Goal: Task Accomplishment & Management: Manage account settings

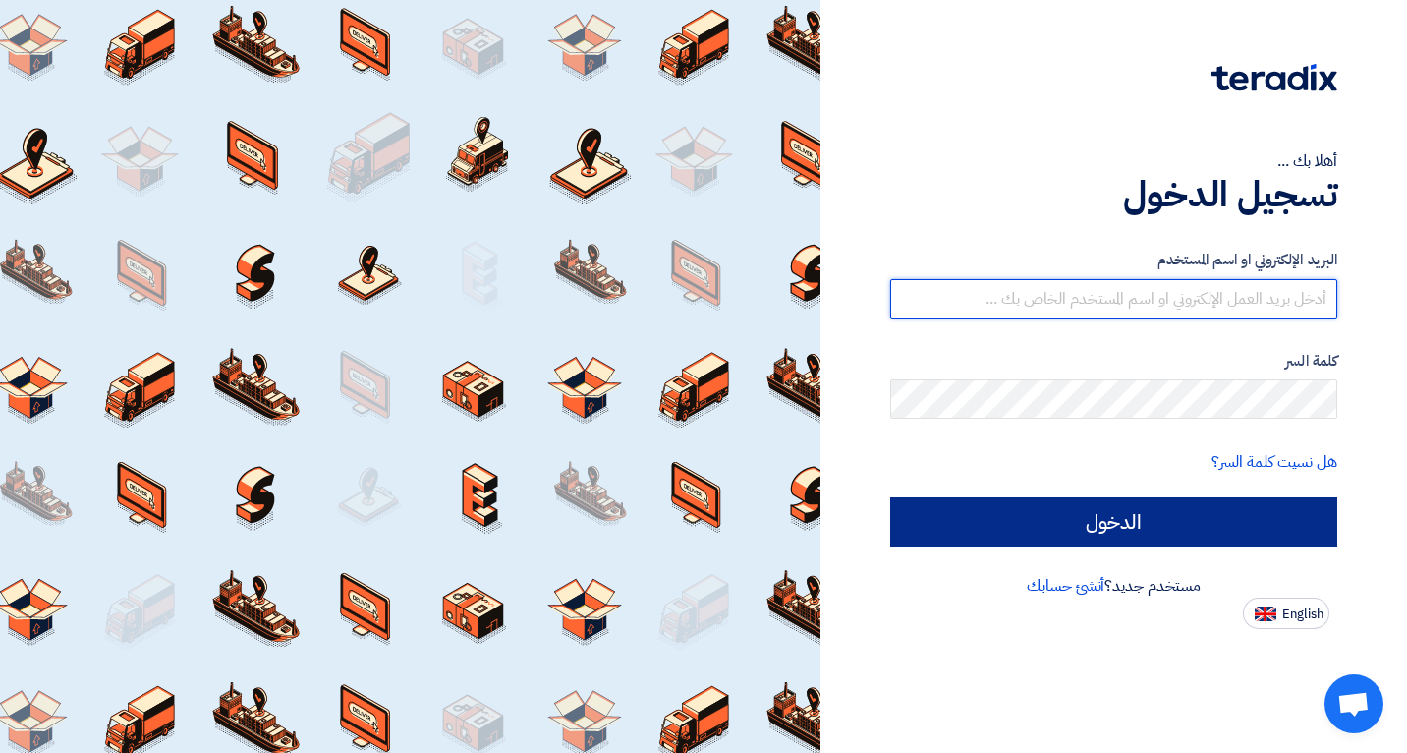
type input "[EMAIL_ADDRESS][DOMAIN_NAME]"
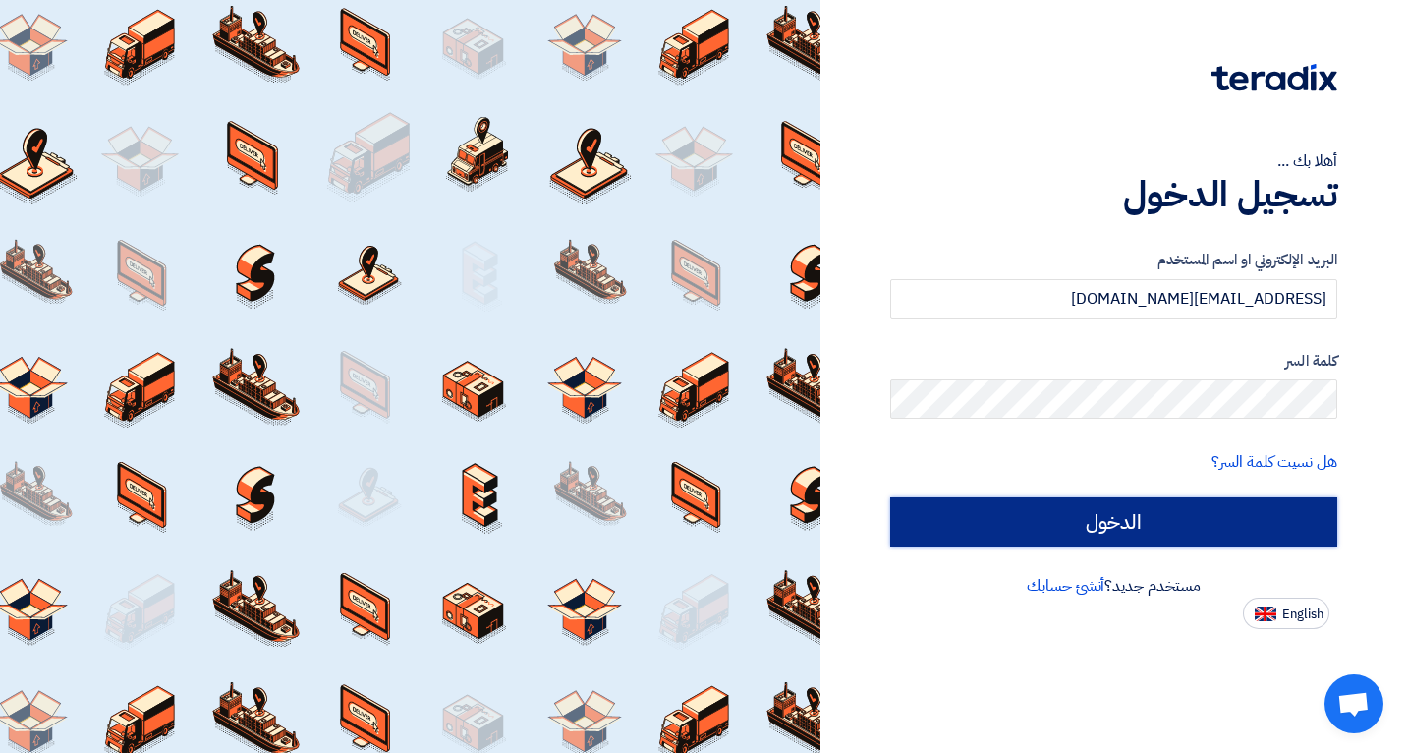
click at [1027, 536] on input "الدخول" at bounding box center [1113, 521] width 447 height 49
type input "Sign in"
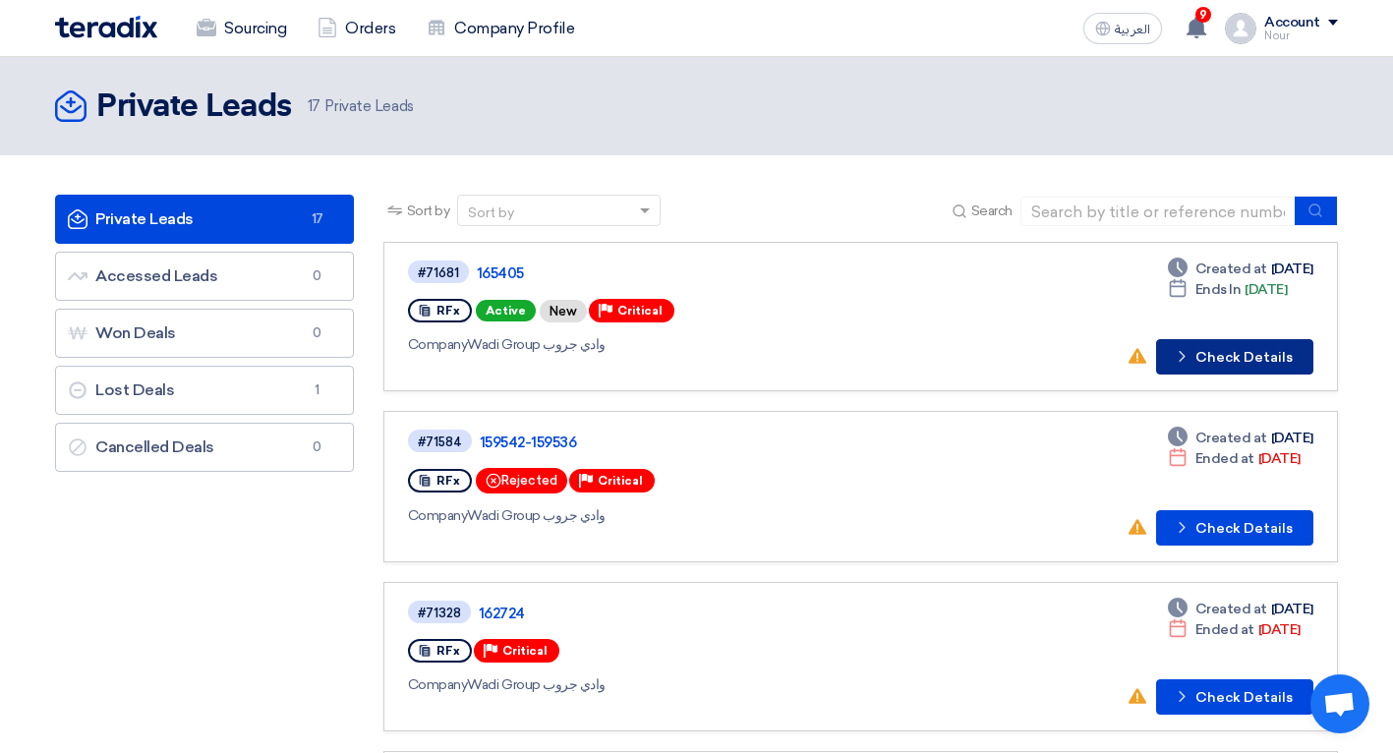
click at [1196, 356] on button "Check details Check Details" at bounding box center [1234, 356] width 157 height 35
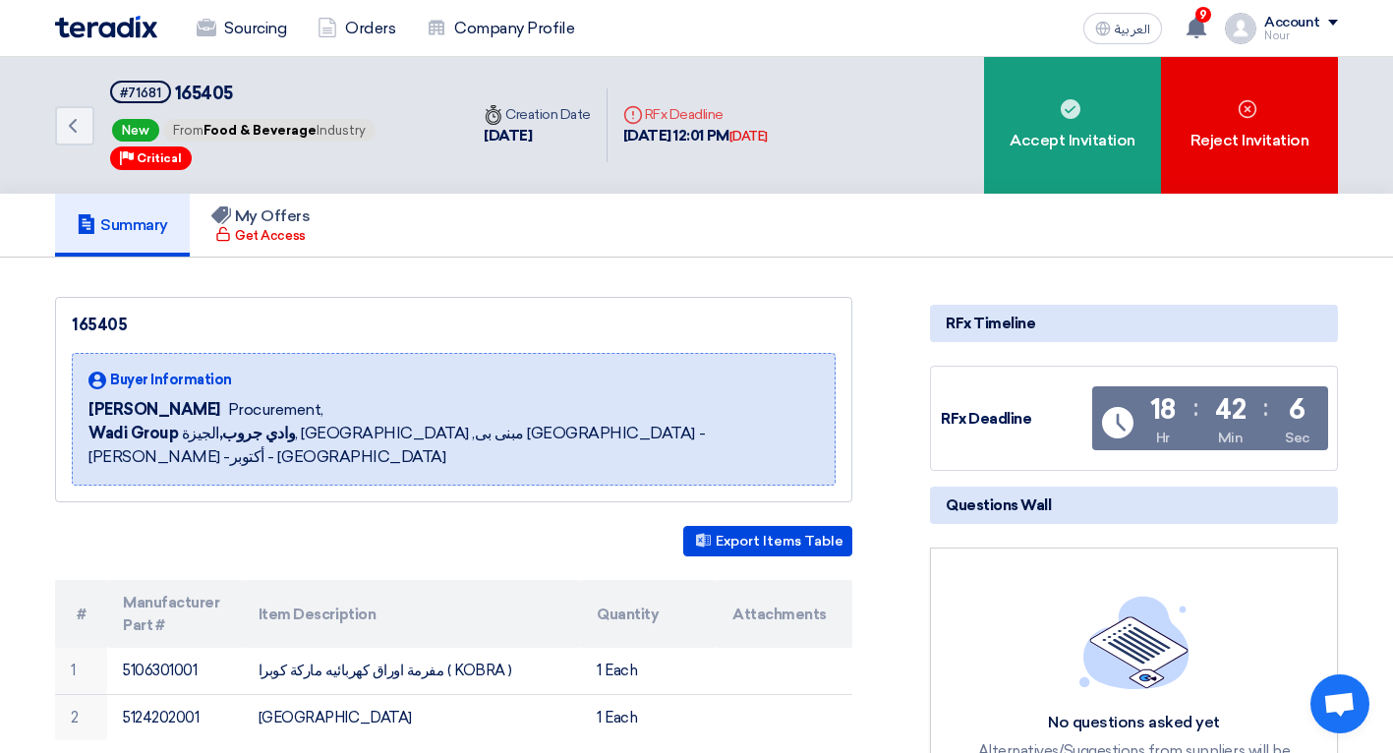
click at [1312, 19] on div "Account" at bounding box center [1292, 23] width 56 height 17
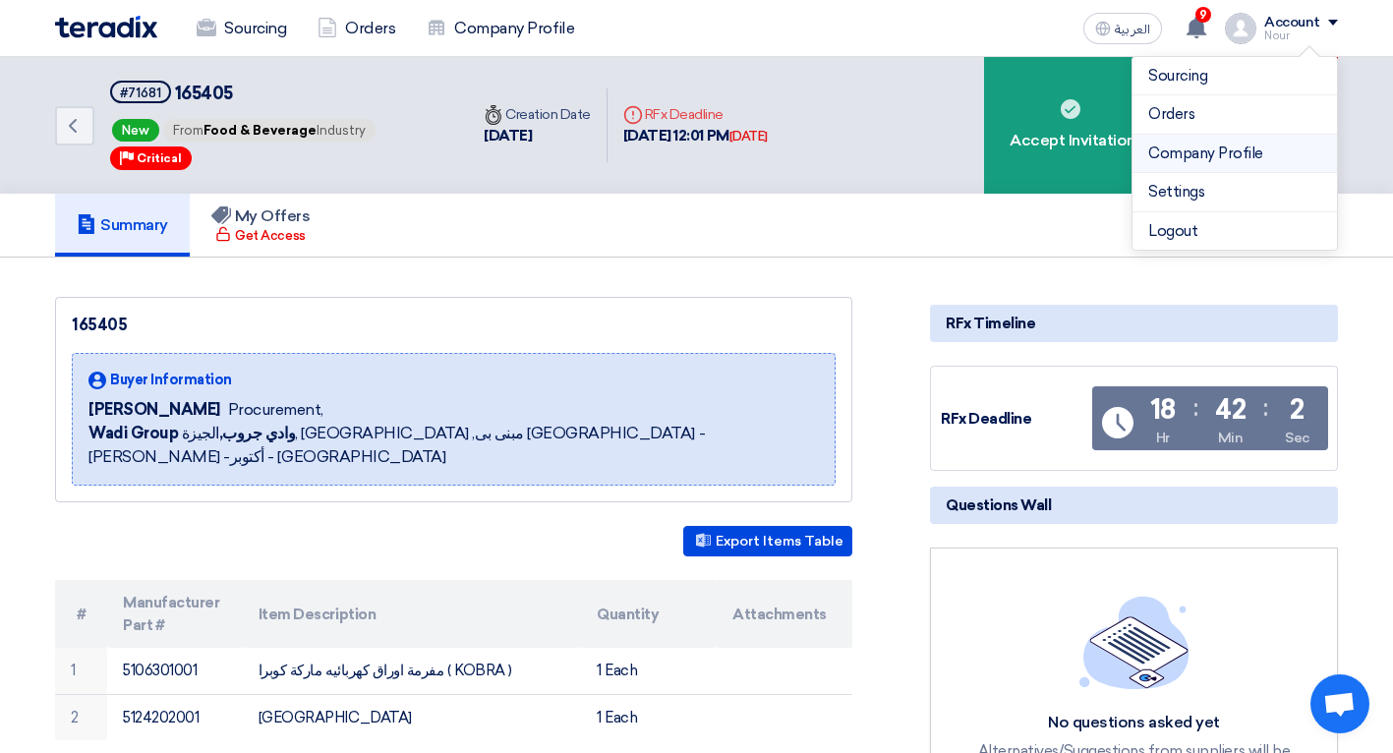
click at [1188, 157] on link "Company Profile" at bounding box center [1234, 153] width 173 height 23
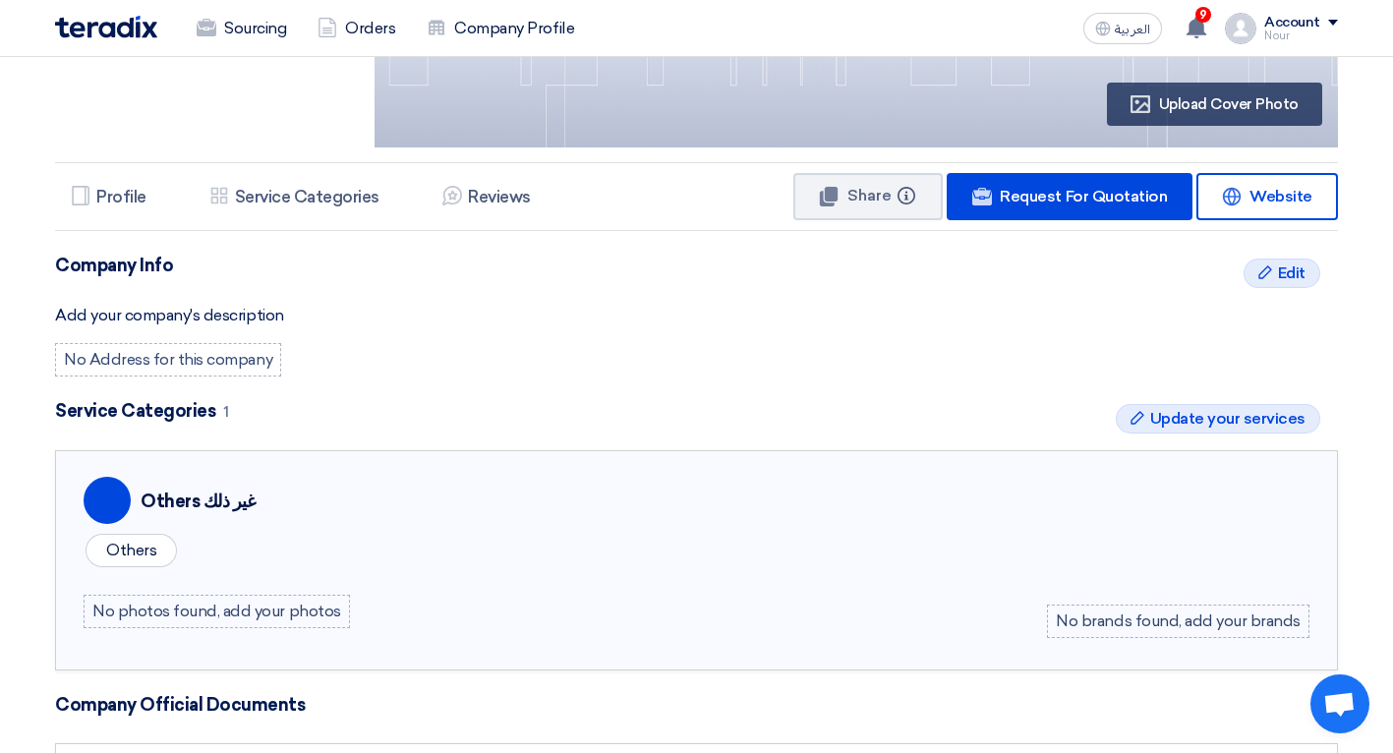
scroll to position [197, 0]
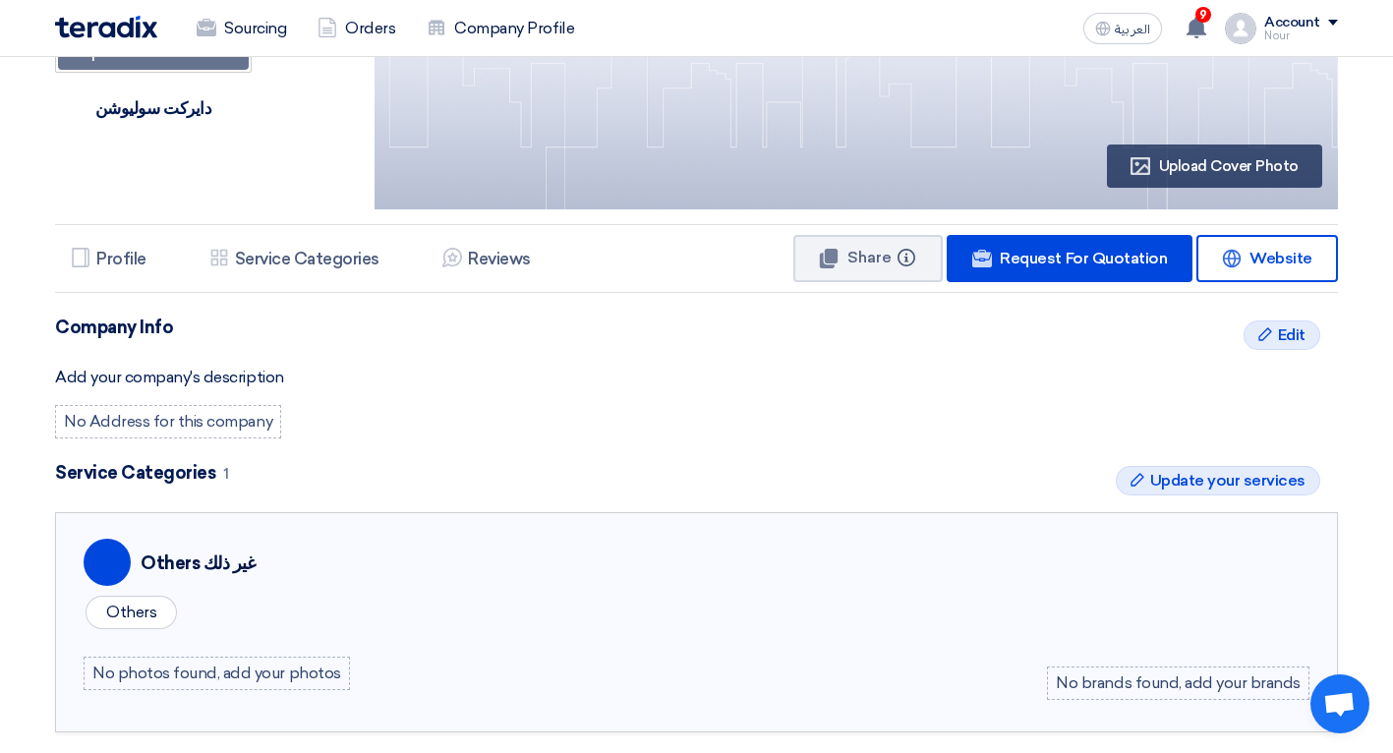
click at [194, 419] on div "No Address for this company" at bounding box center [168, 421] width 226 height 33
click at [181, 368] on div "Add your company's description" at bounding box center [696, 378] width 1282 height 24
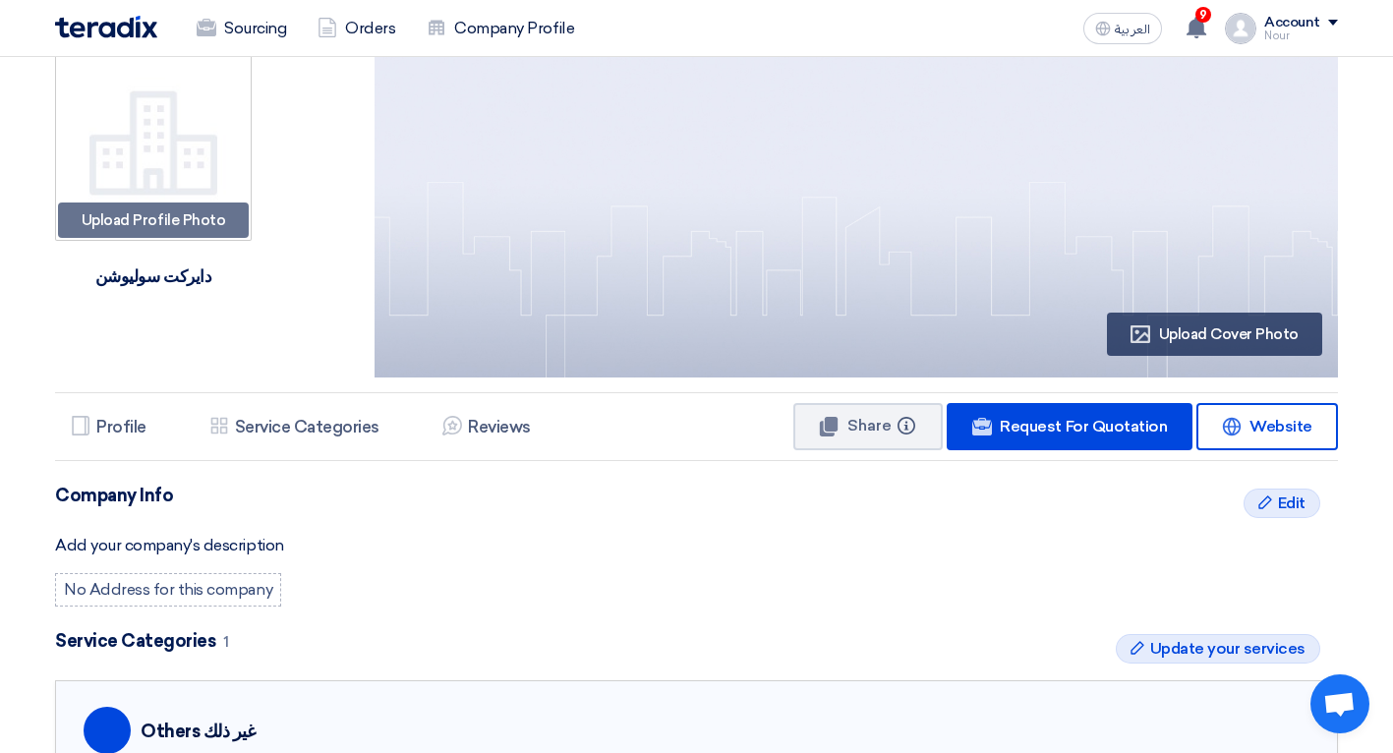
scroll to position [0, 0]
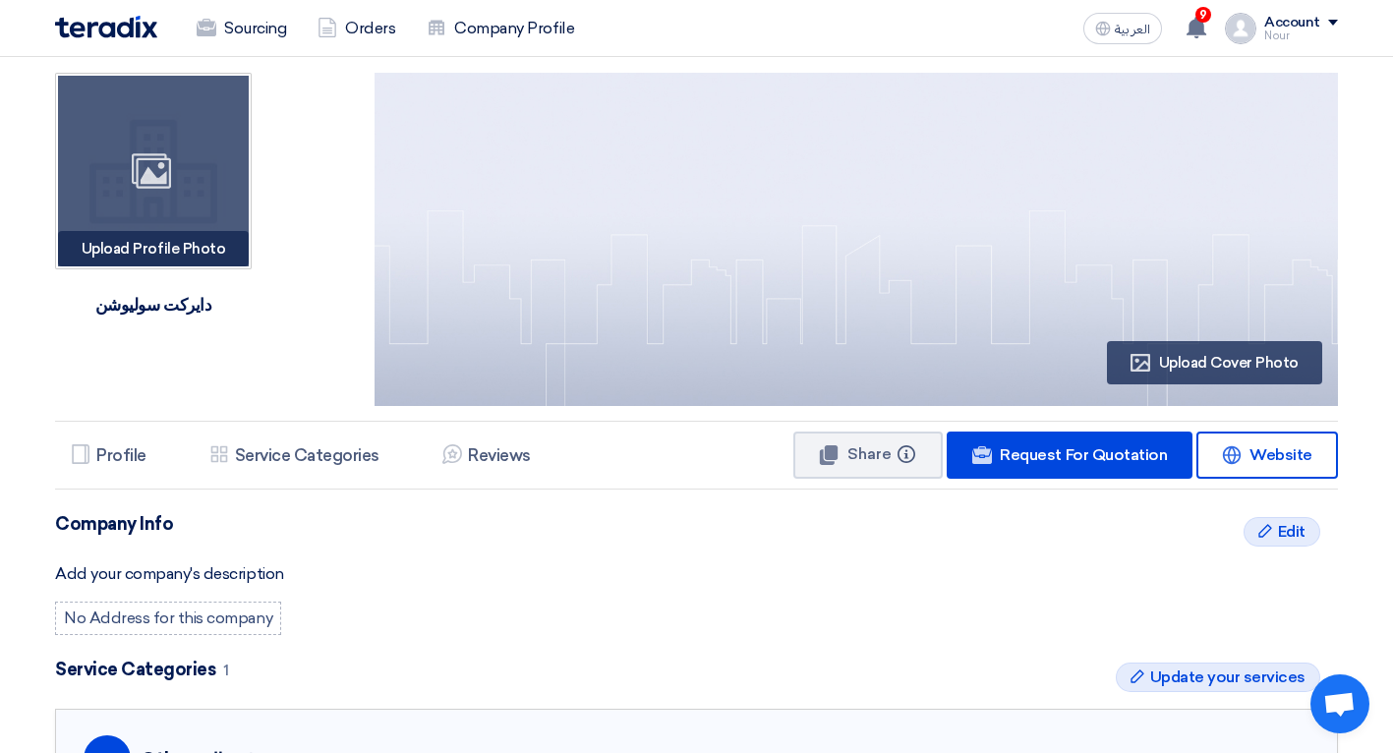
click at [195, 243] on div "Upload Profile Photo Image" at bounding box center [153, 248] width 191 height 35
type input "C:\fakepath\347115370_1044910576767757_5061174382893794835_n.jpg"
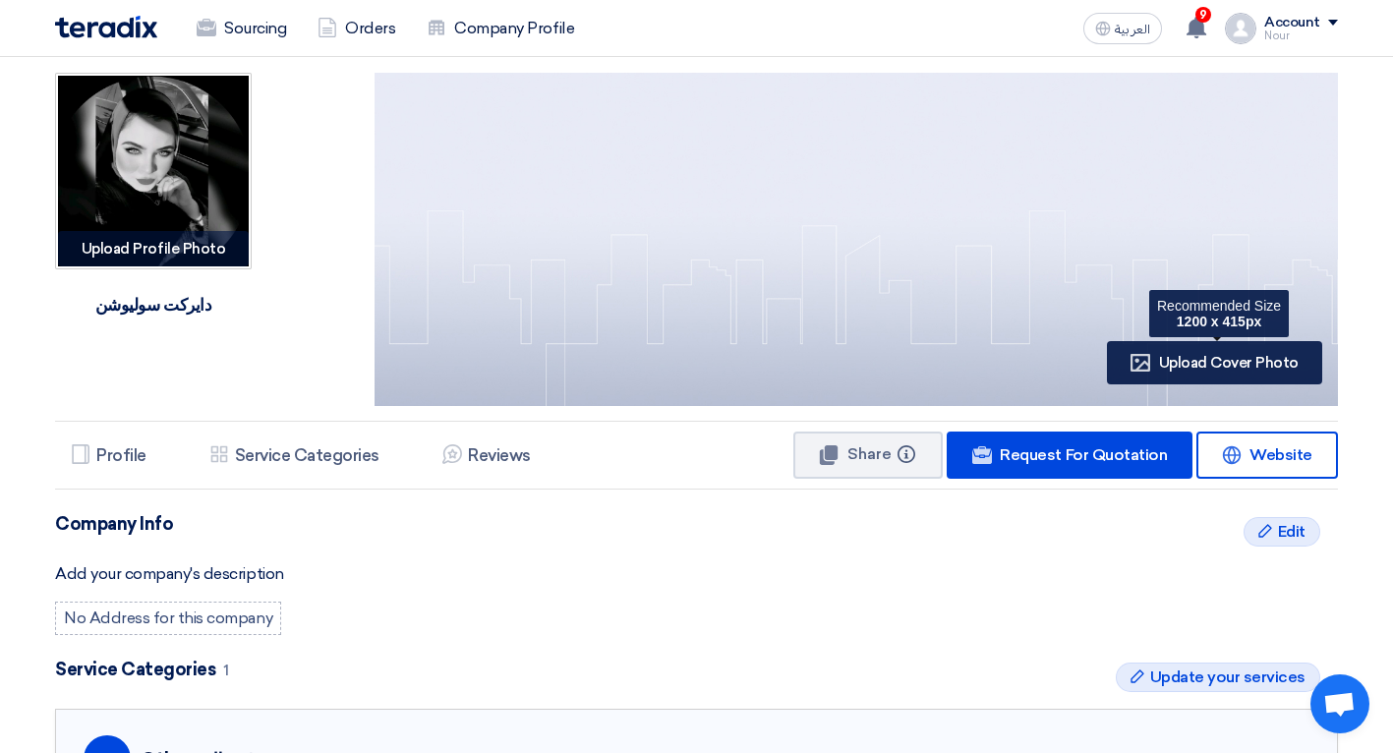
click at [1211, 359] on span "Upload Cover Photo" at bounding box center [1229, 363] width 140 height 18
type input "C:\fakepath\pic.jpg"
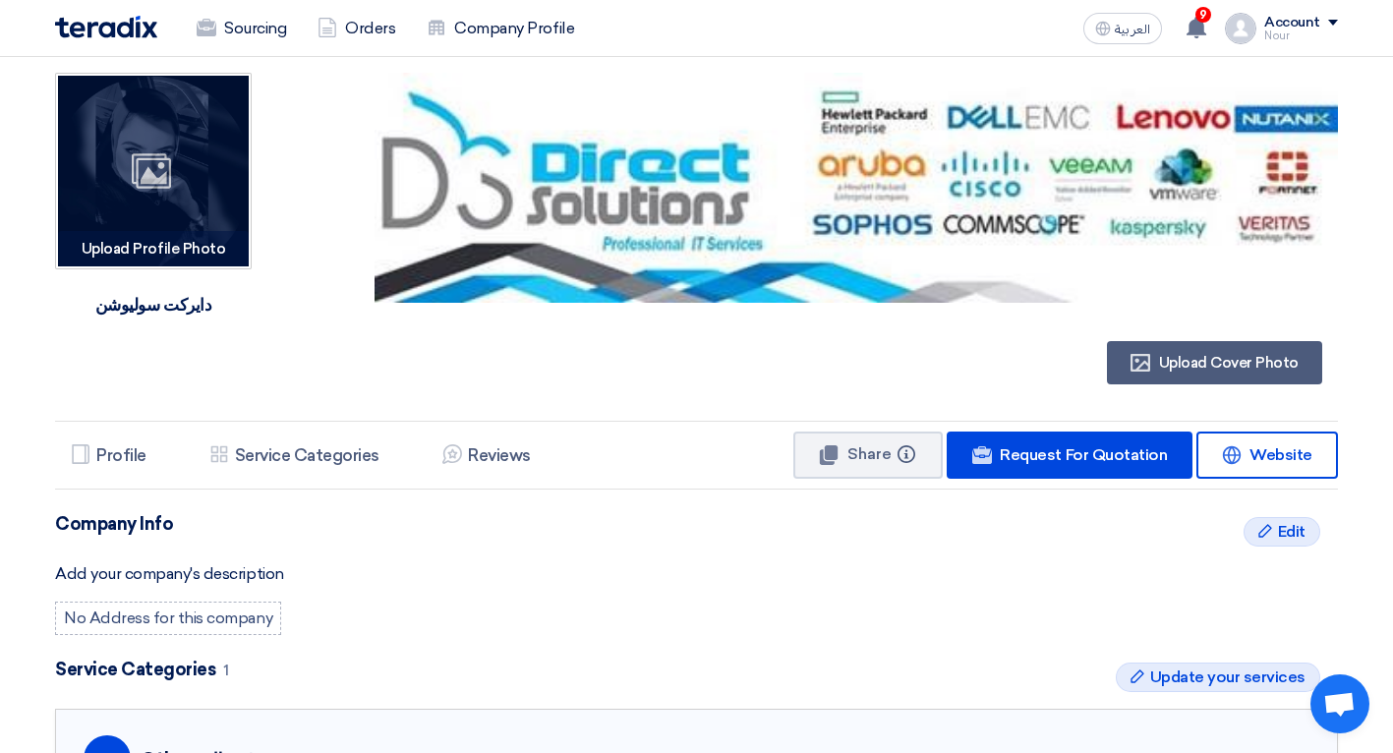
click at [211, 239] on div "Image" at bounding box center [153, 171] width 191 height 191
click at [187, 304] on div "دايركت سوليوشن" at bounding box center [153, 304] width 132 height 43
click at [133, 254] on div "Upload Profile Photo Image" at bounding box center [153, 248] width 191 height 35
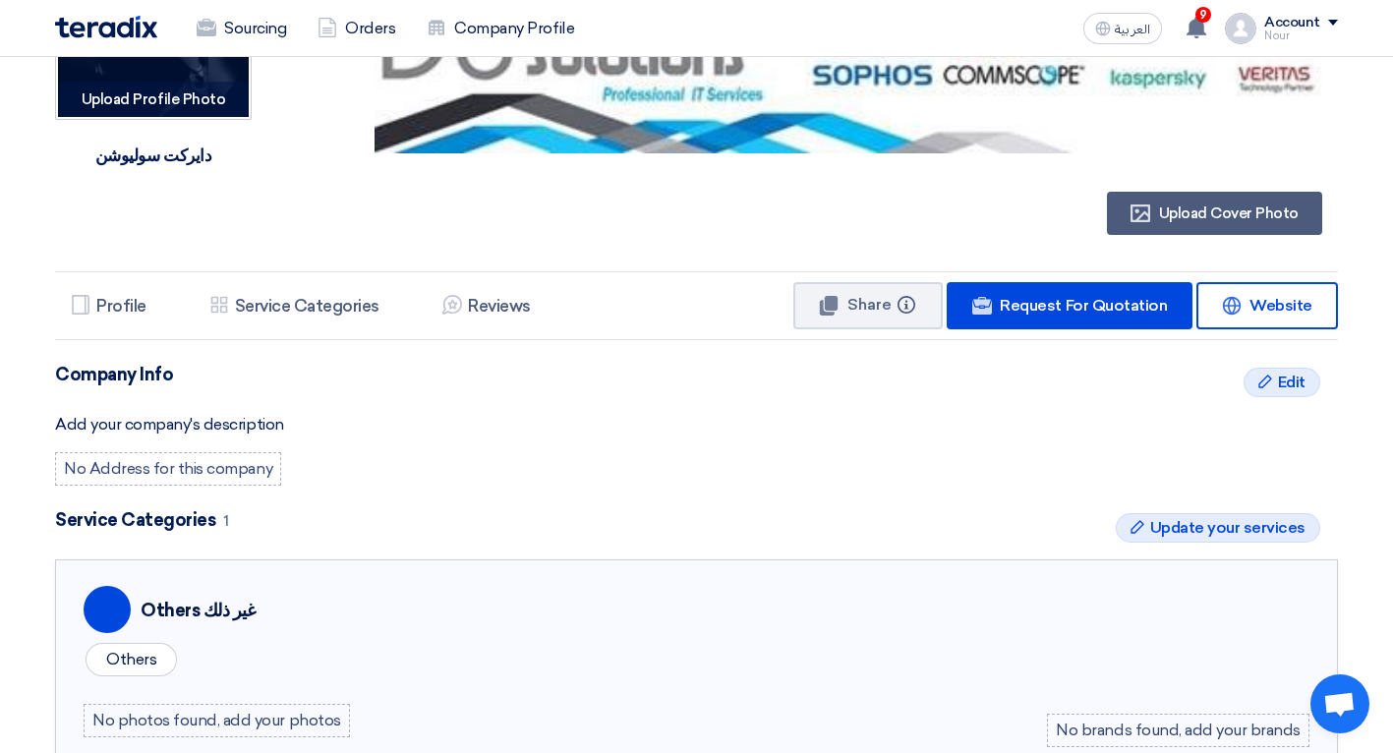
scroll to position [98, 0]
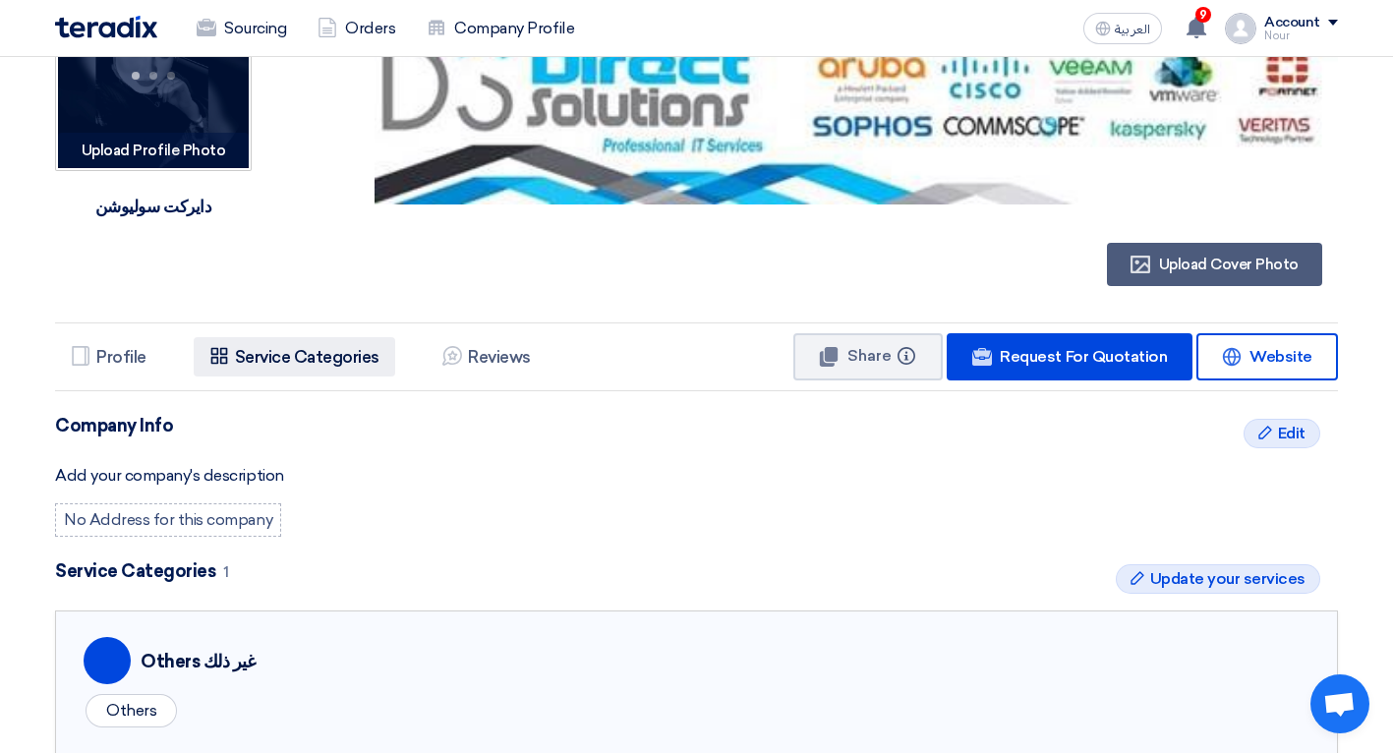
click at [292, 352] on h5 "Service Categories" at bounding box center [307, 357] width 144 height 20
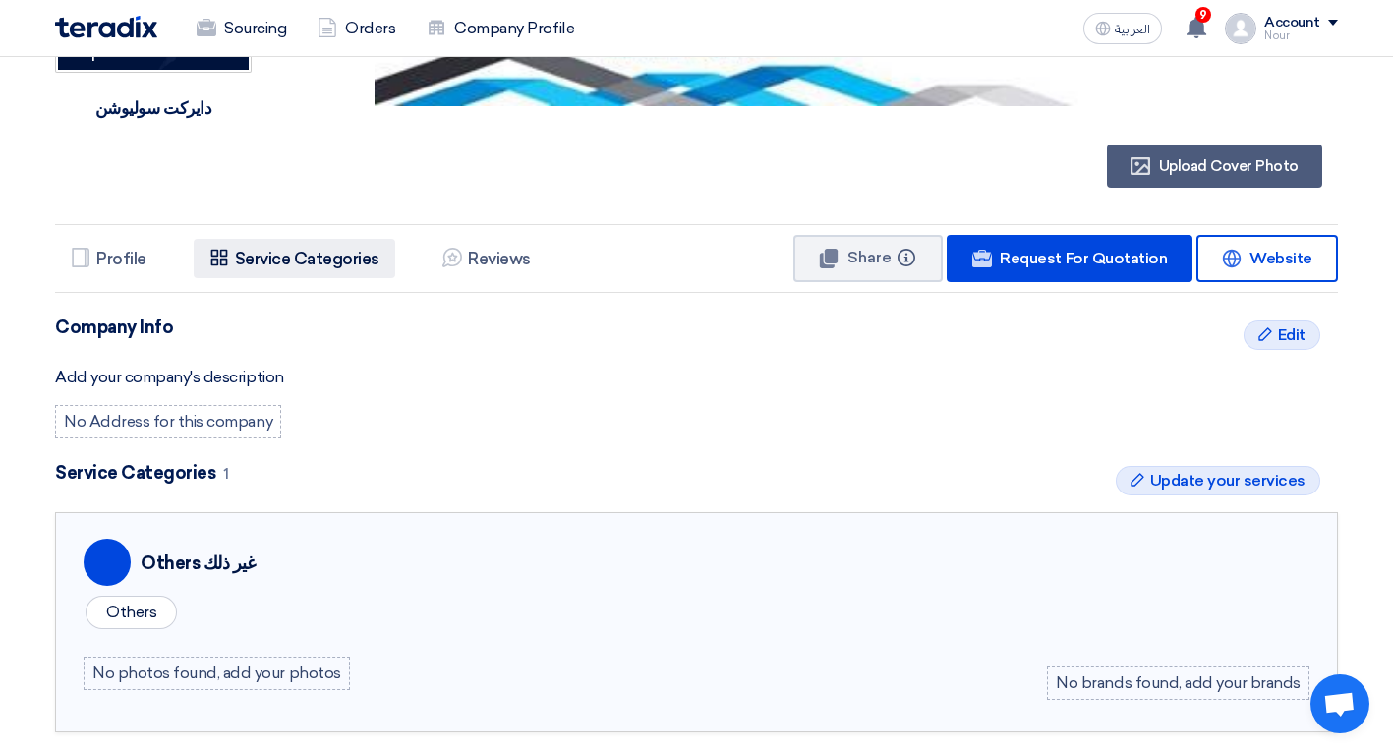
click at [290, 263] on h5 "Service Categories" at bounding box center [307, 259] width 144 height 20
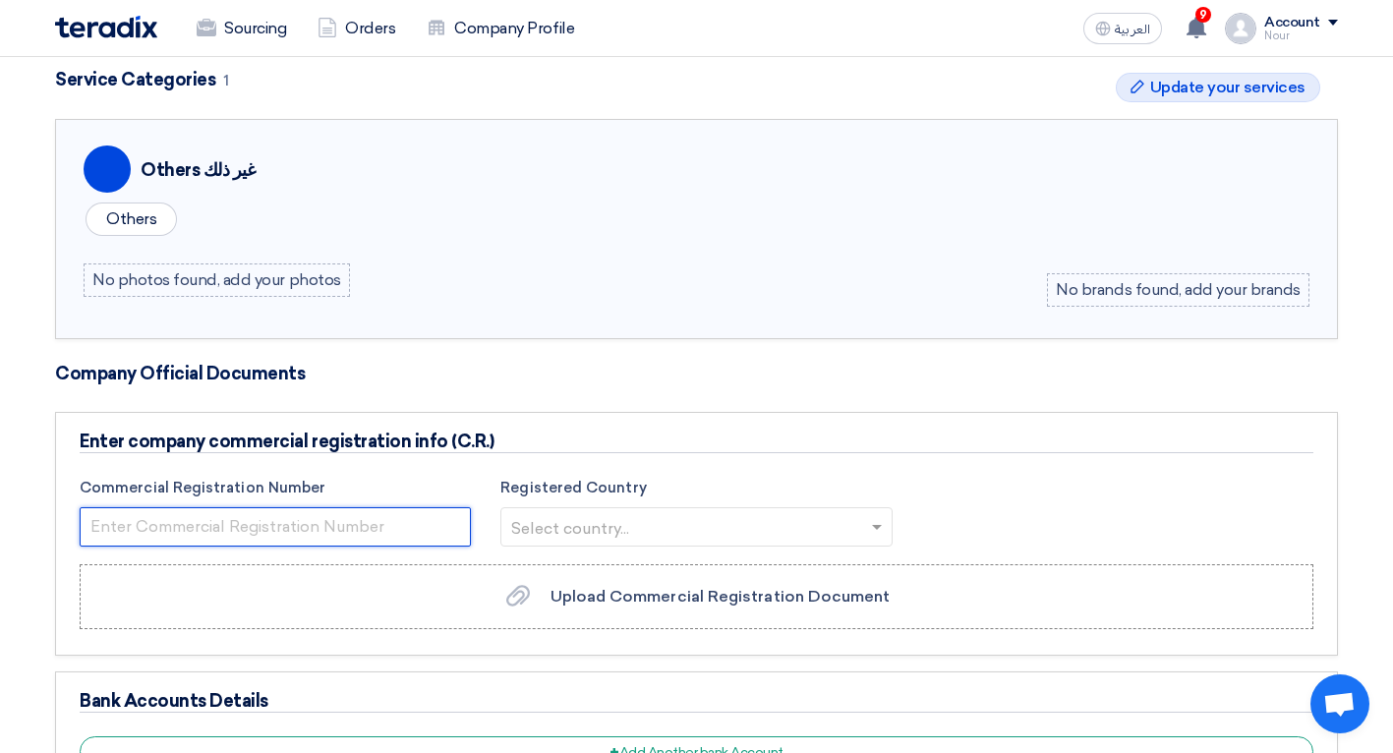
click at [356, 511] on input "number" at bounding box center [275, 526] width 391 height 39
click at [571, 520] on input "text" at bounding box center [686, 528] width 350 height 32
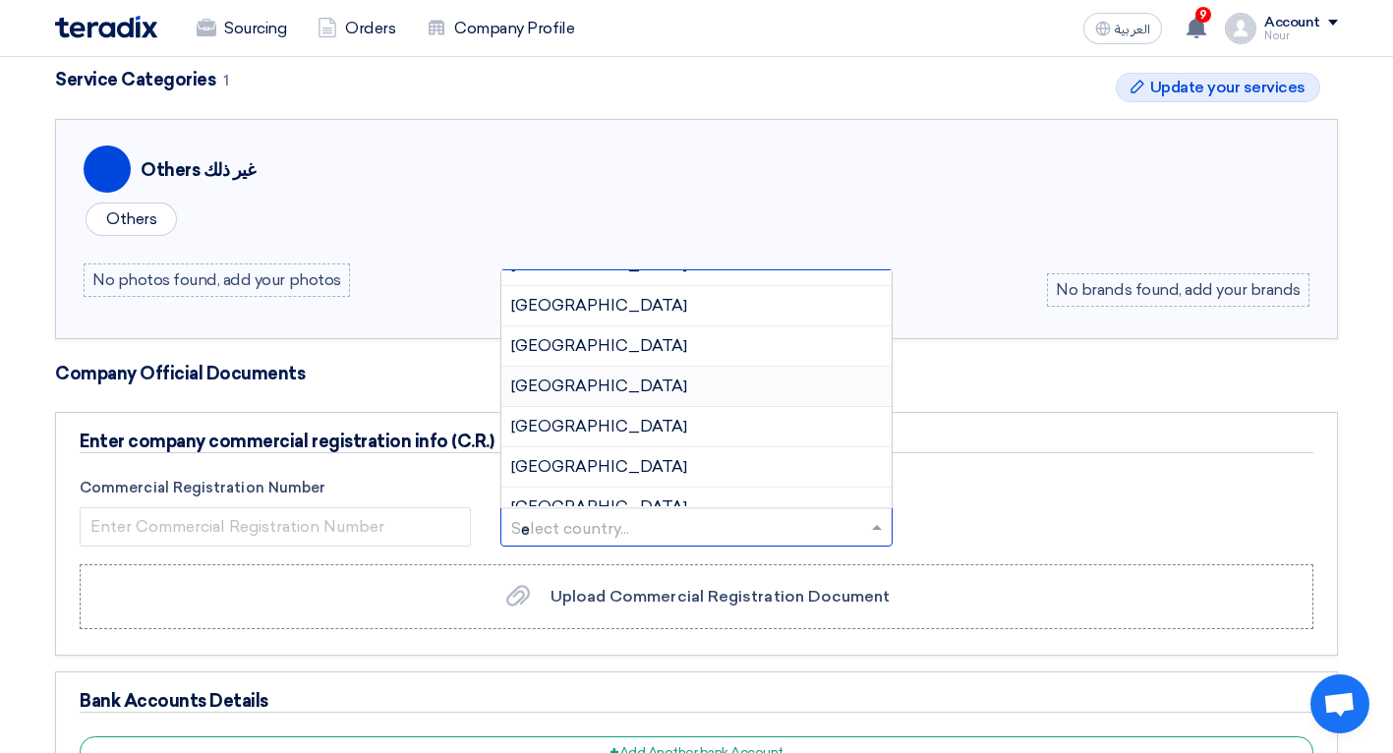
scroll to position [0, 0]
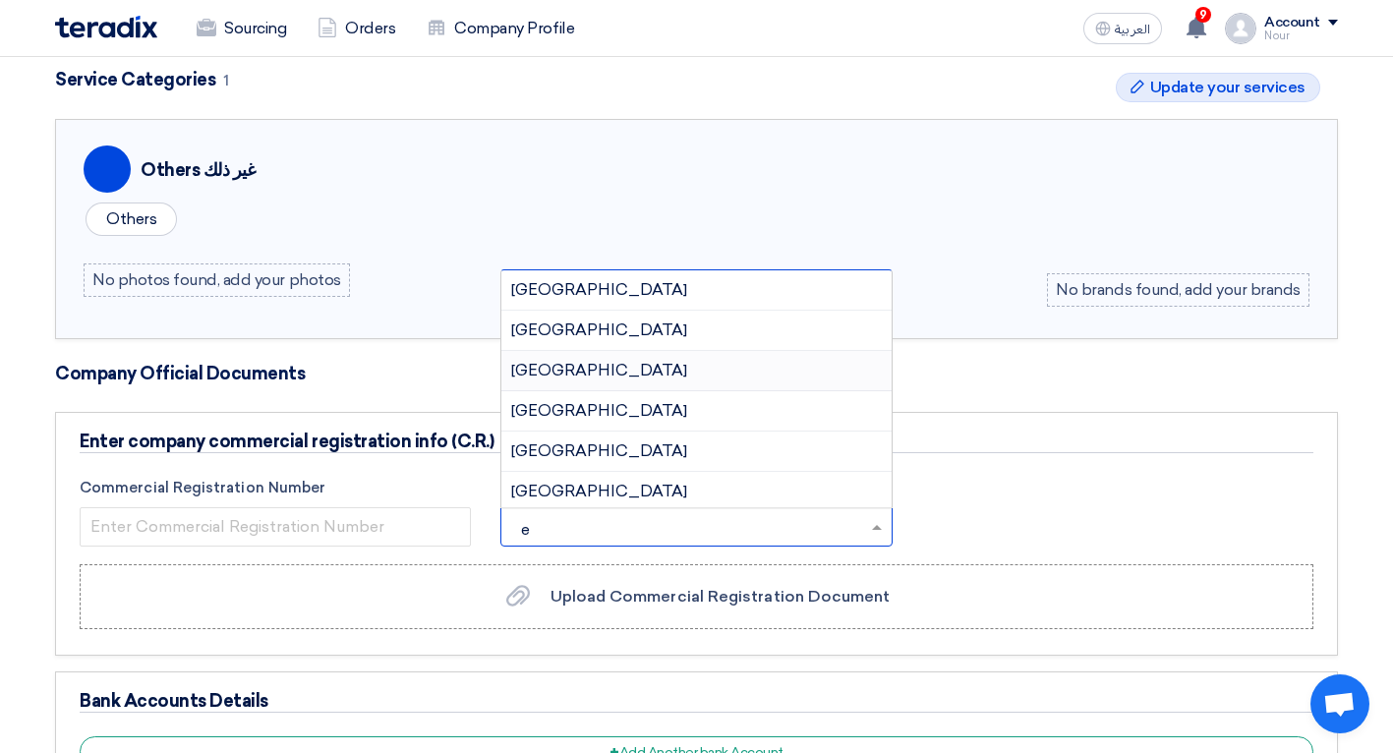
type input "eg"
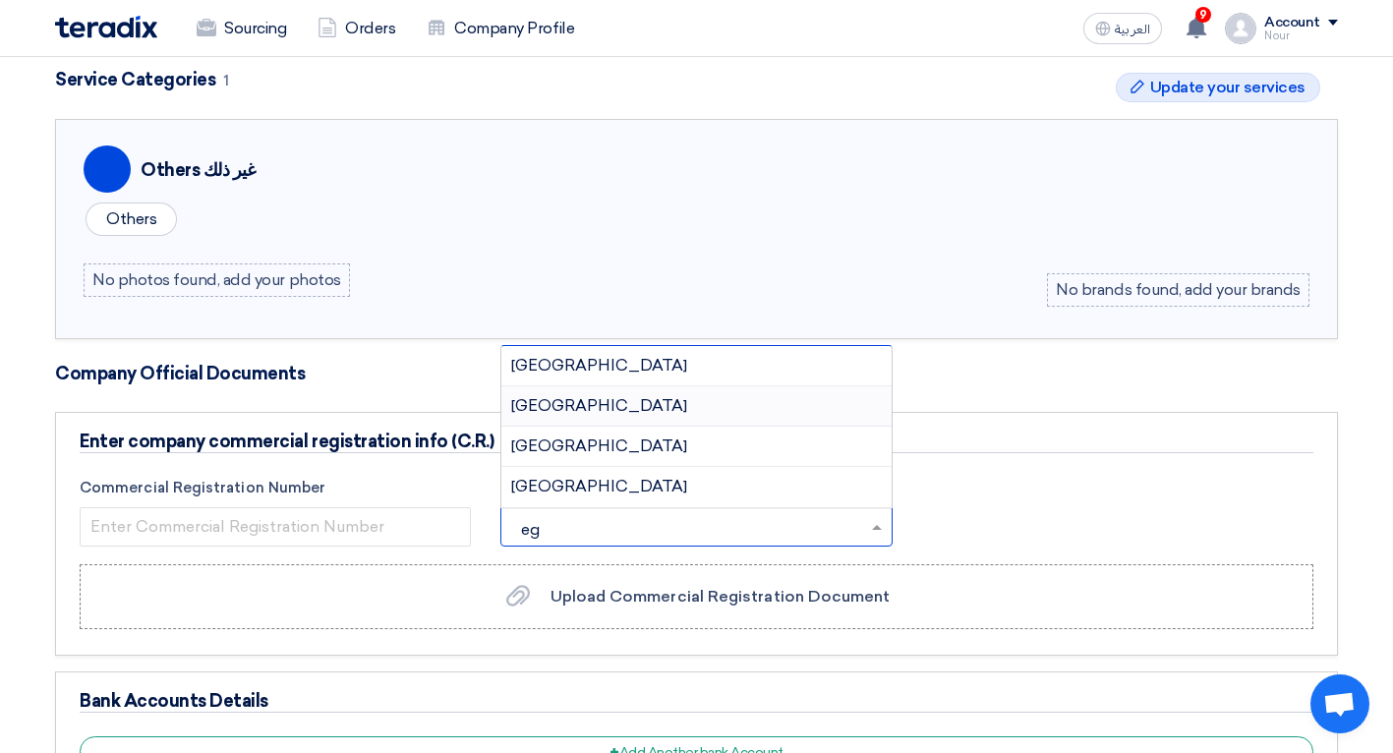
click at [584, 388] on div "[GEOGRAPHIC_DATA]" at bounding box center [695, 406] width 389 height 40
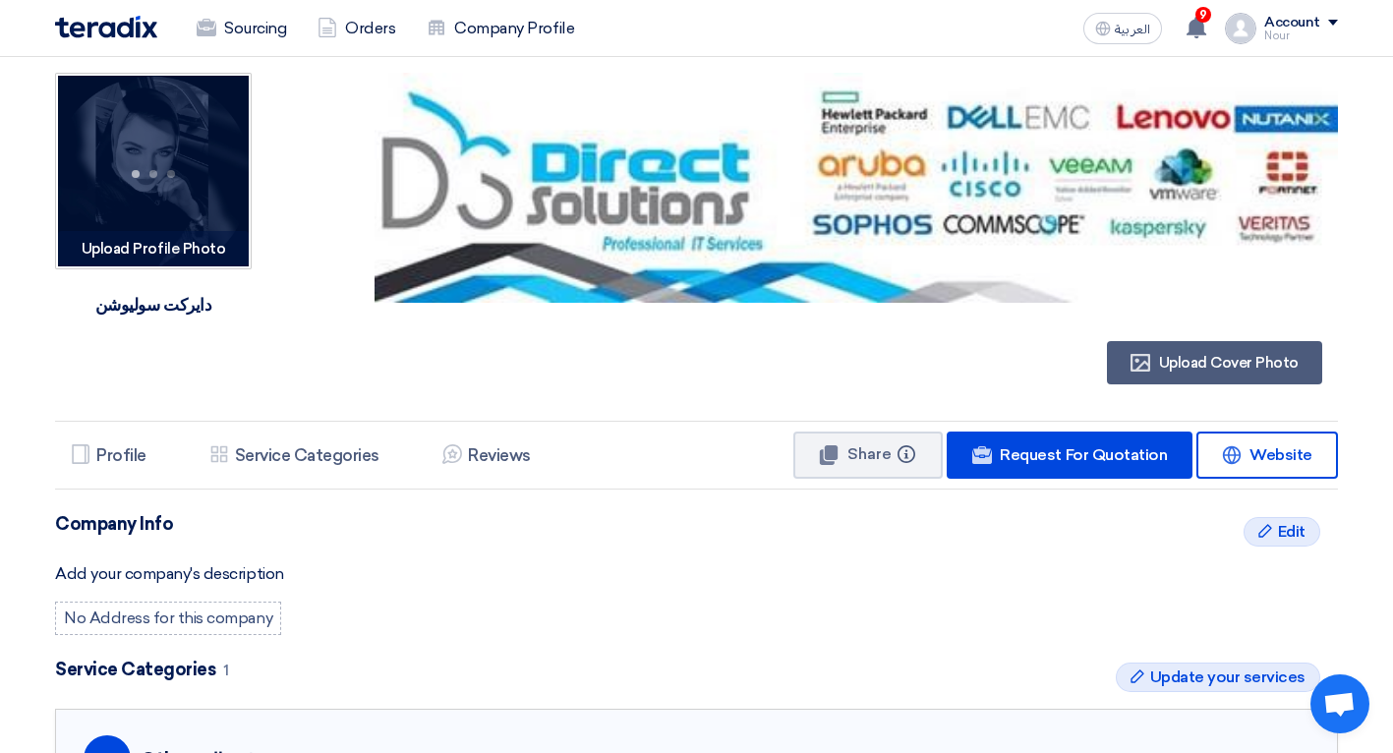
click at [197, 253] on div "Upload Profile Photo Image" at bounding box center [153, 248] width 191 height 35
click at [176, 232] on div "Image" at bounding box center [153, 171] width 191 height 191
click at [182, 158] on div at bounding box center [153, 171] width 67 height 27
